Goal: Task Accomplishment & Management: Use online tool/utility

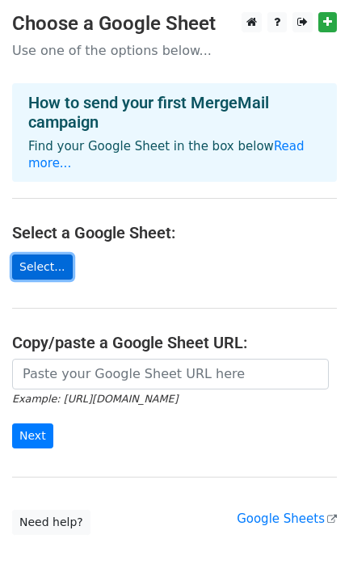
click at [32, 255] on link "Select..." at bounding box center [42, 267] width 61 height 25
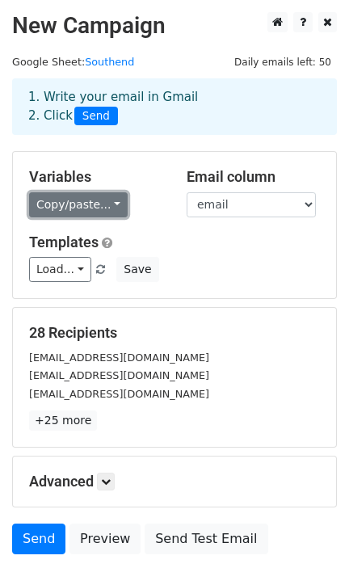
click at [114, 212] on link "Copy/paste..." at bounding box center [78, 204] width 99 height 25
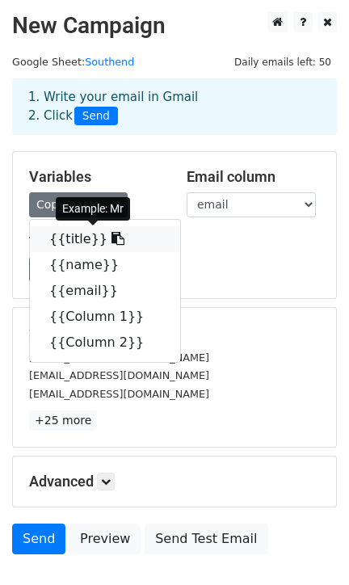
click at [103, 238] on link "{{title}}" at bounding box center [105, 239] width 150 height 26
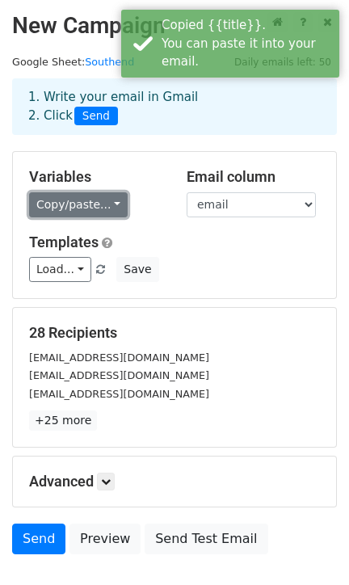
click at [82, 213] on link "Copy/paste..." at bounding box center [78, 204] width 99 height 25
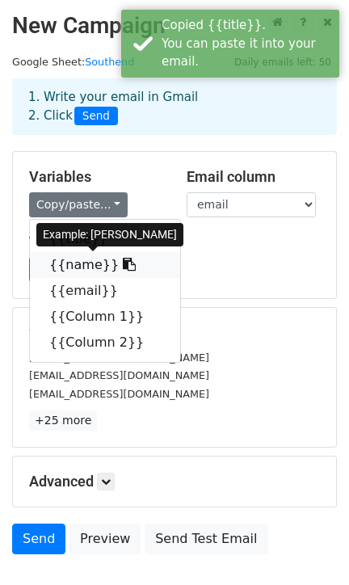
click at [79, 272] on link "{{name}}" at bounding box center [105, 265] width 150 height 26
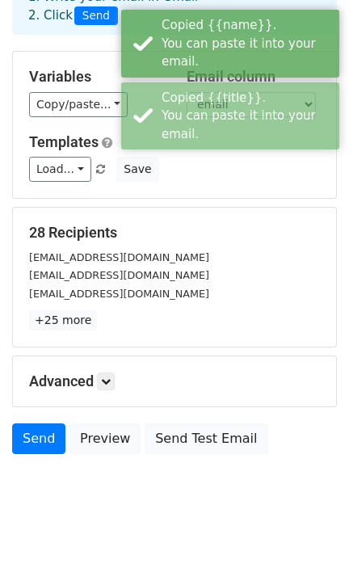
scroll to position [105, 0]
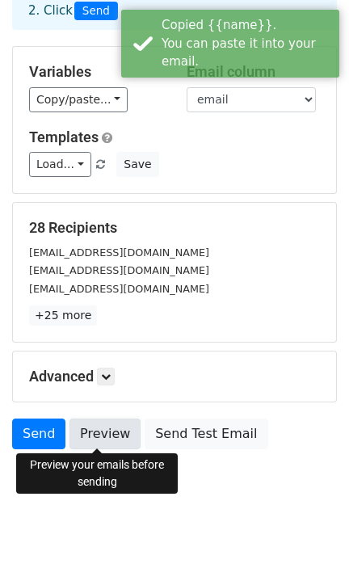
click at [95, 441] on link "Preview" at bounding box center [105, 434] width 71 height 31
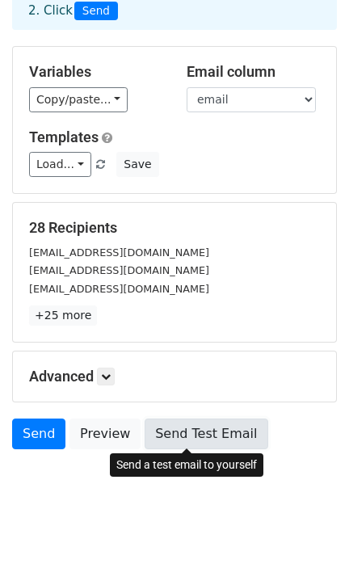
click at [204, 430] on link "Send Test Email" at bounding box center [206, 434] width 123 height 31
click at [175, 432] on link "Send Test Email" at bounding box center [206, 434] width 123 height 31
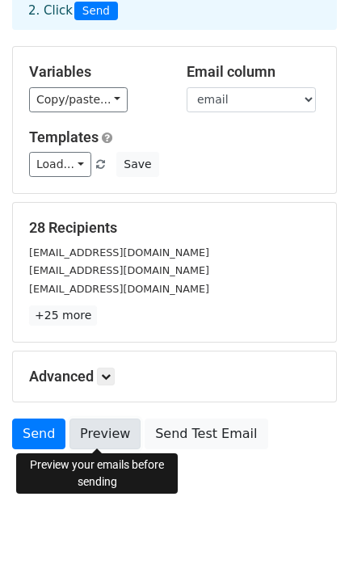
click at [99, 426] on link "Preview" at bounding box center [105, 434] width 71 height 31
click at [108, 428] on link "Preview" at bounding box center [105, 434] width 71 height 31
click at [103, 439] on link "Preview" at bounding box center [105, 434] width 71 height 31
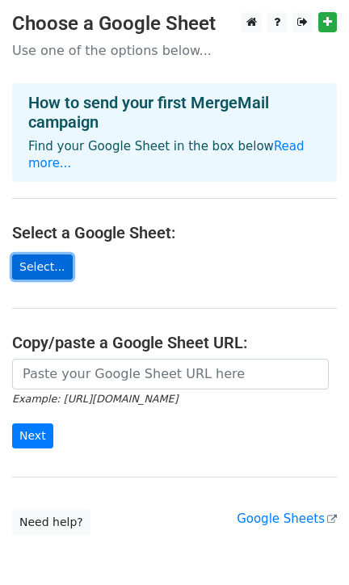
click at [42, 259] on link "Select..." at bounding box center [42, 267] width 61 height 25
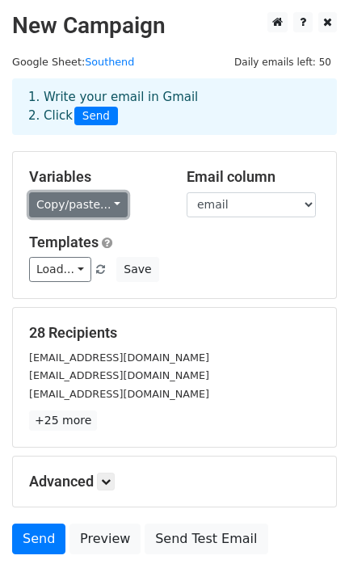
click at [92, 206] on link "Copy/paste..." at bounding box center [78, 204] width 99 height 25
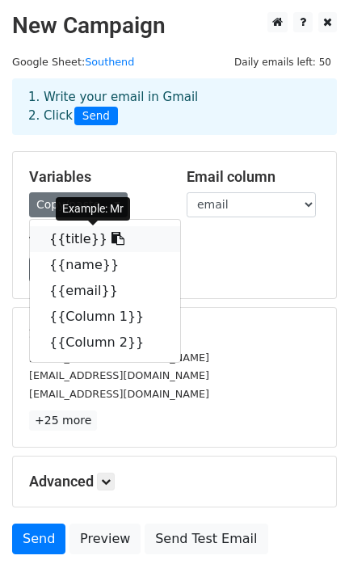
click at [81, 240] on link "{{title}}" at bounding box center [105, 239] width 150 height 26
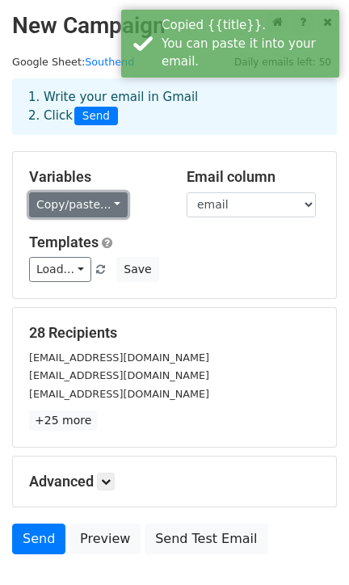
click at [96, 205] on link "Copy/paste..." at bounding box center [78, 204] width 99 height 25
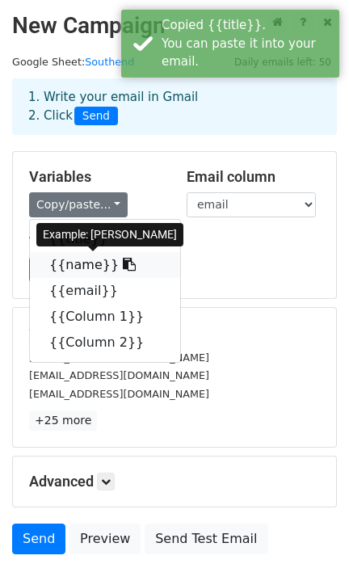
click at [75, 268] on link "{{name}}" at bounding box center [105, 265] width 150 height 26
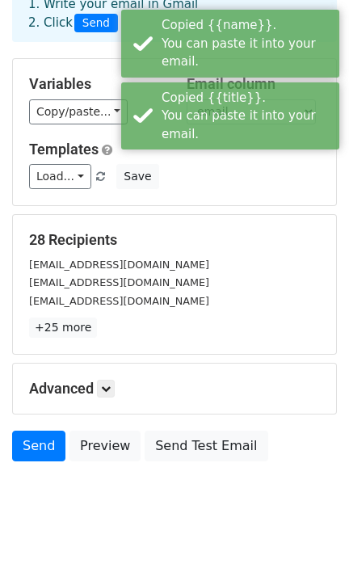
scroll to position [105, 0]
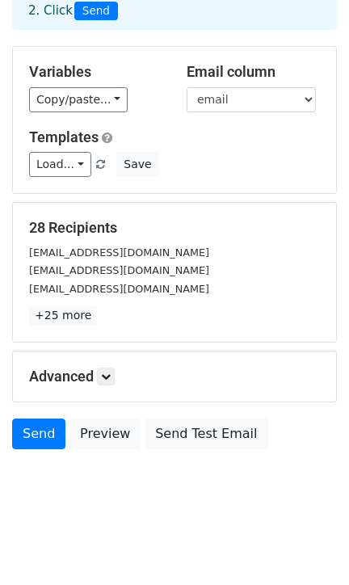
click at [118, 377] on h5 "Advanced" at bounding box center [174, 377] width 291 height 18
click at [111, 376] on icon at bounding box center [106, 377] width 10 height 10
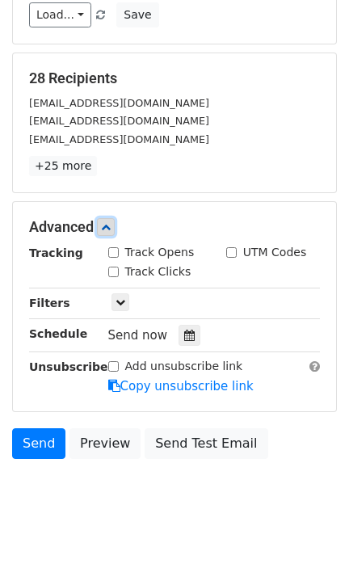
scroll to position [253, 0]
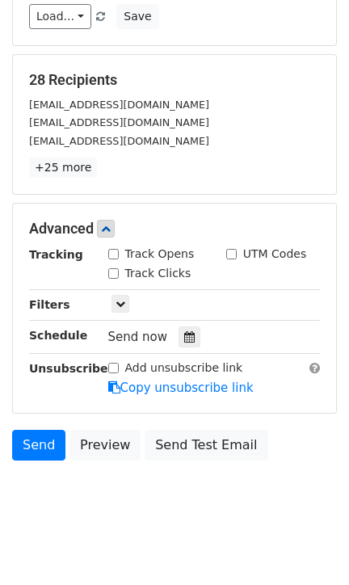
click at [108, 251] on input "Track Opens" at bounding box center [113, 254] width 11 height 11
checkbox input "true"
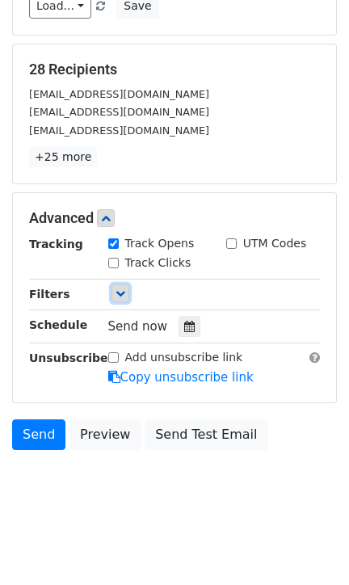
click at [117, 299] on link at bounding box center [121, 293] width 18 height 18
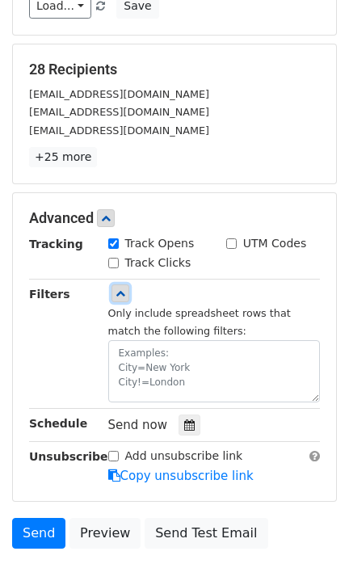
click at [123, 289] on icon at bounding box center [121, 294] width 10 height 10
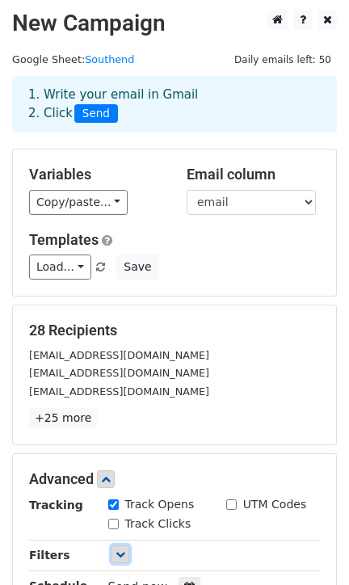
scroll to position [0, 0]
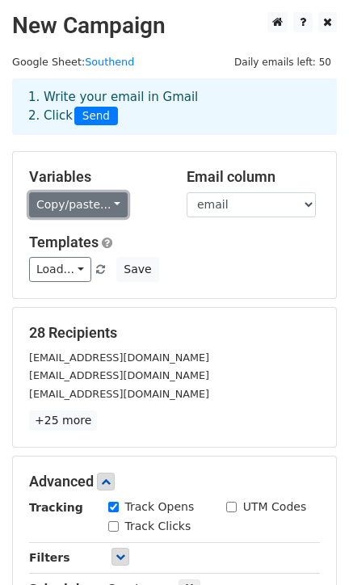
click at [80, 204] on link "Copy/paste..." at bounding box center [78, 204] width 99 height 25
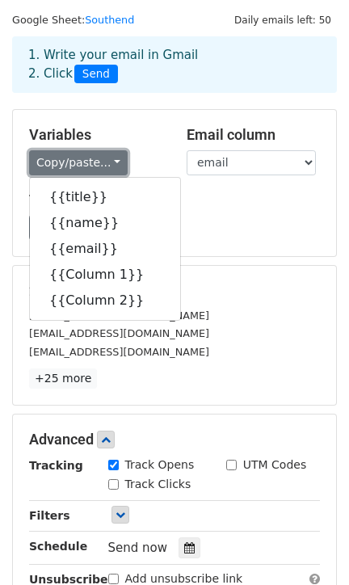
scroll to position [40, 0]
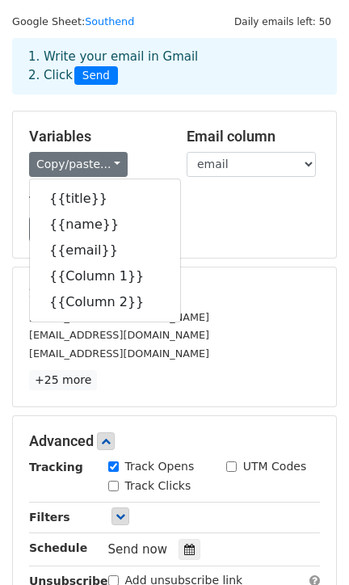
click at [253, 230] on div "Load... [PERSON_NAME] Save" at bounding box center [174, 229] width 315 height 25
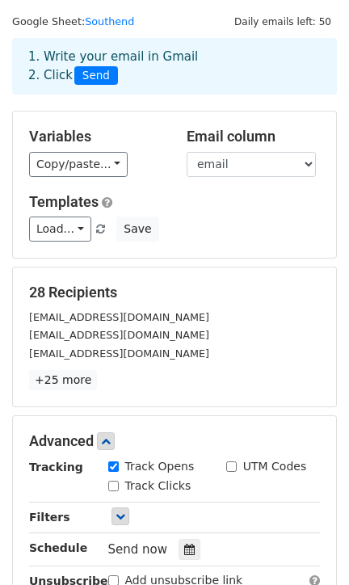
click at [239, 179] on div "Variables Copy/paste... {{title}} {{name}} {{email}} {{Column 1}} {{Column 2}} …" at bounding box center [174, 185] width 323 height 146
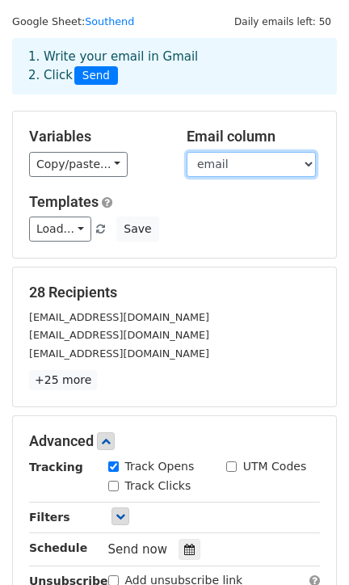
click at [258, 171] on select "title name email Column 1 Column 2" at bounding box center [251, 164] width 129 height 25
click at [187, 152] on select "title name email Column 1 Column 2" at bounding box center [251, 164] width 129 height 25
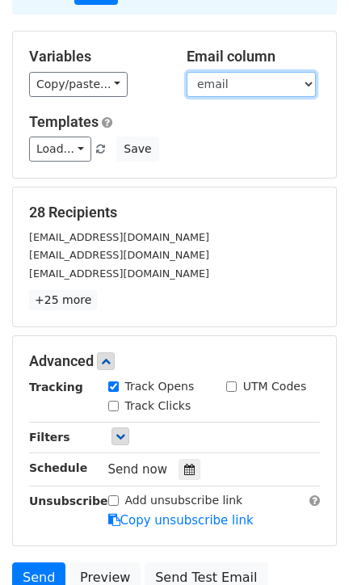
scroll to position [130, 0]
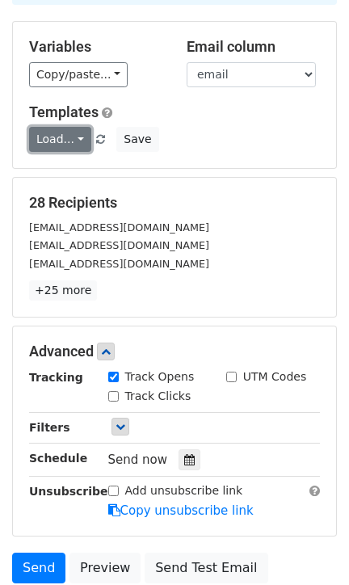
click at [80, 145] on link "Load..." at bounding box center [60, 139] width 62 height 25
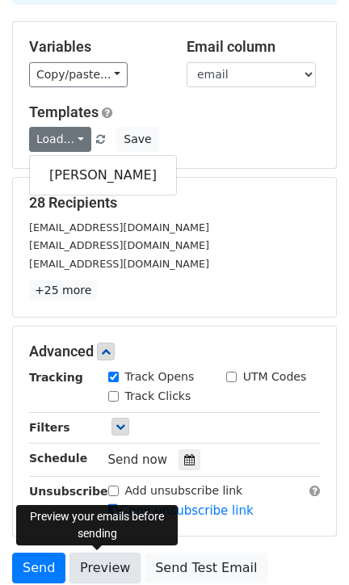
click at [96, 561] on link "Preview" at bounding box center [105, 568] width 71 height 31
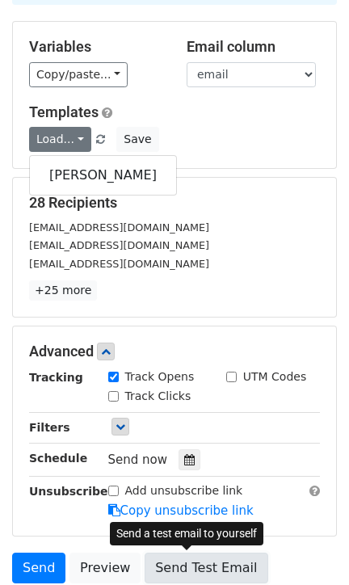
click at [165, 553] on link "Send Test Email" at bounding box center [206, 568] width 123 height 31
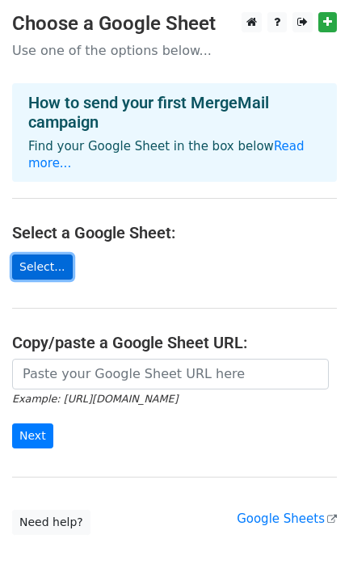
click at [20, 255] on link "Select..." at bounding box center [42, 267] width 61 height 25
click at [38, 255] on link "Select..." at bounding box center [42, 267] width 61 height 25
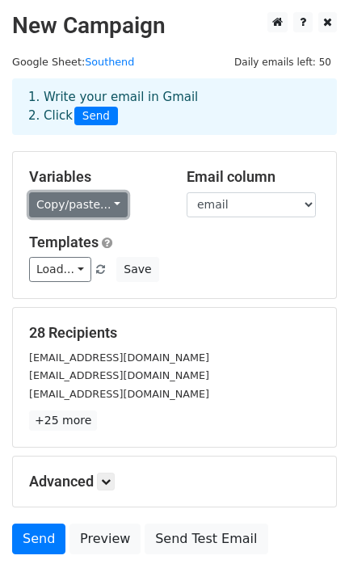
click at [65, 200] on link "Copy/paste..." at bounding box center [78, 204] width 99 height 25
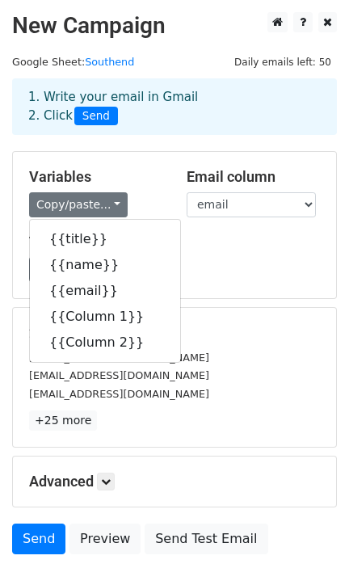
click at [315, 281] on div "Load... [PERSON_NAME] Save" at bounding box center [174, 269] width 315 height 25
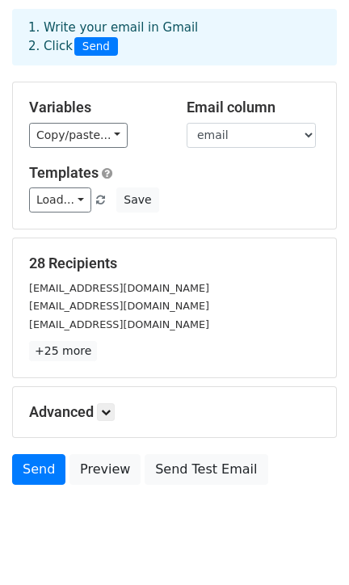
scroll to position [105, 0]
